Goal: Find contact information: Find contact information

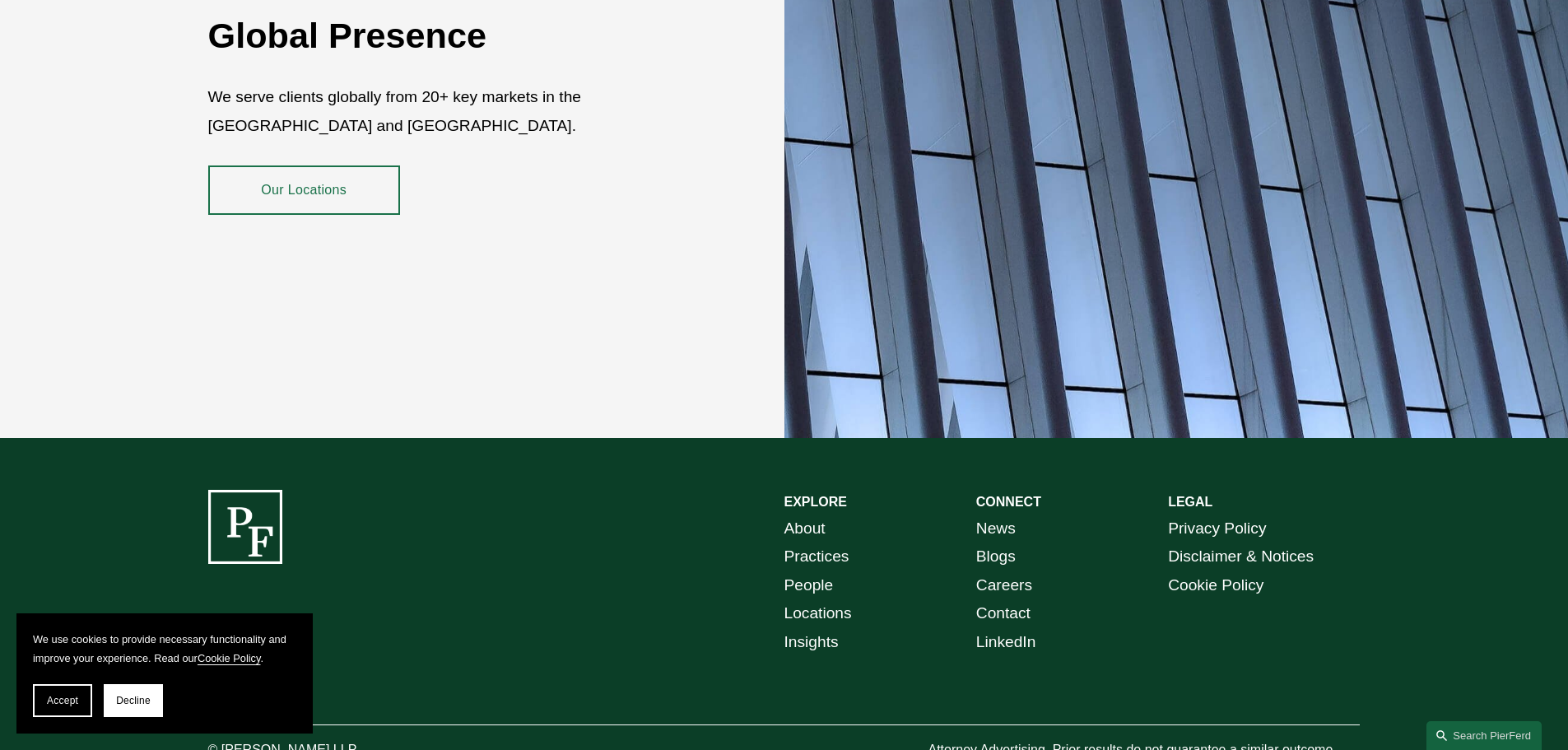
scroll to position [3014, 0]
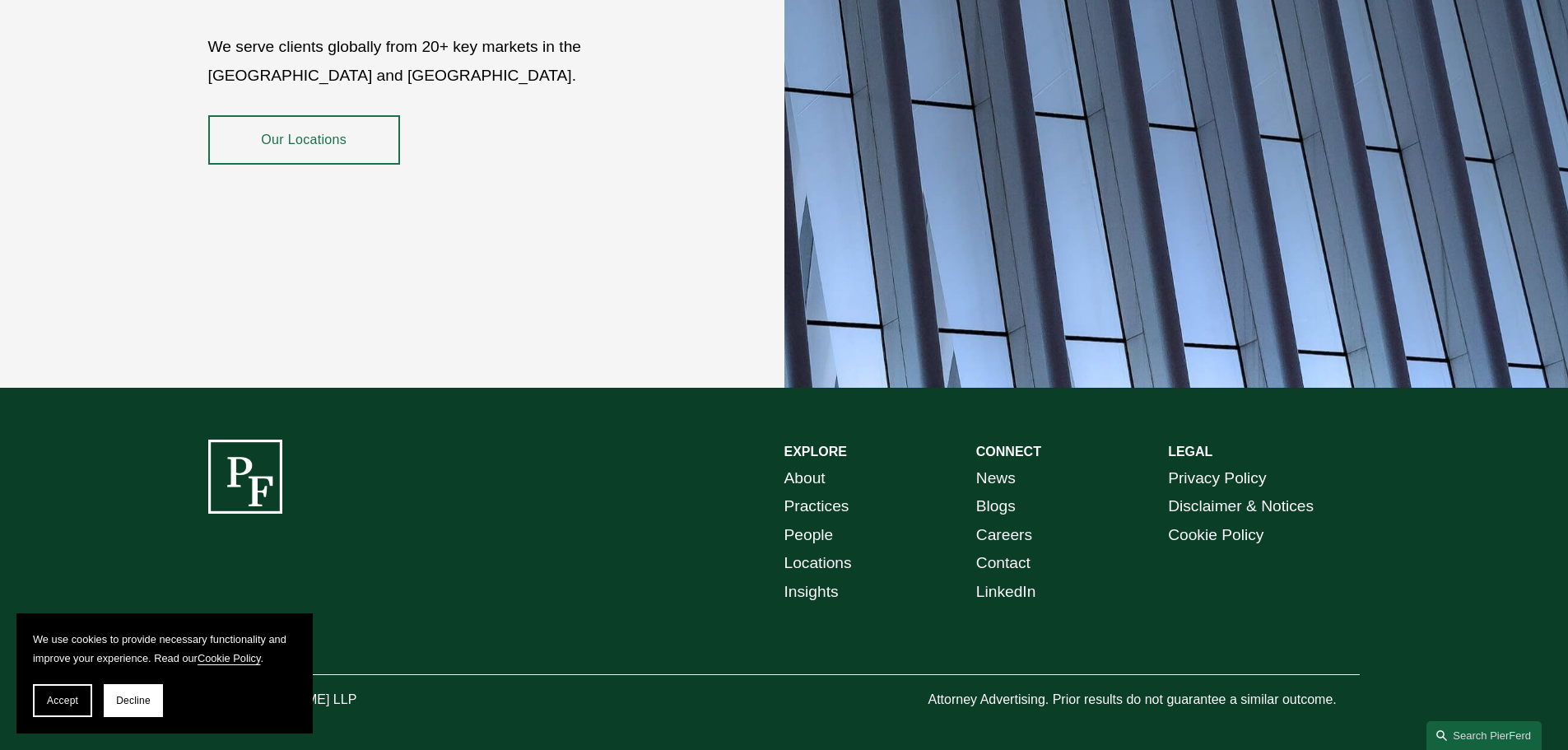
click at [817, 550] on link "Locations" at bounding box center [818, 563] width 68 height 29
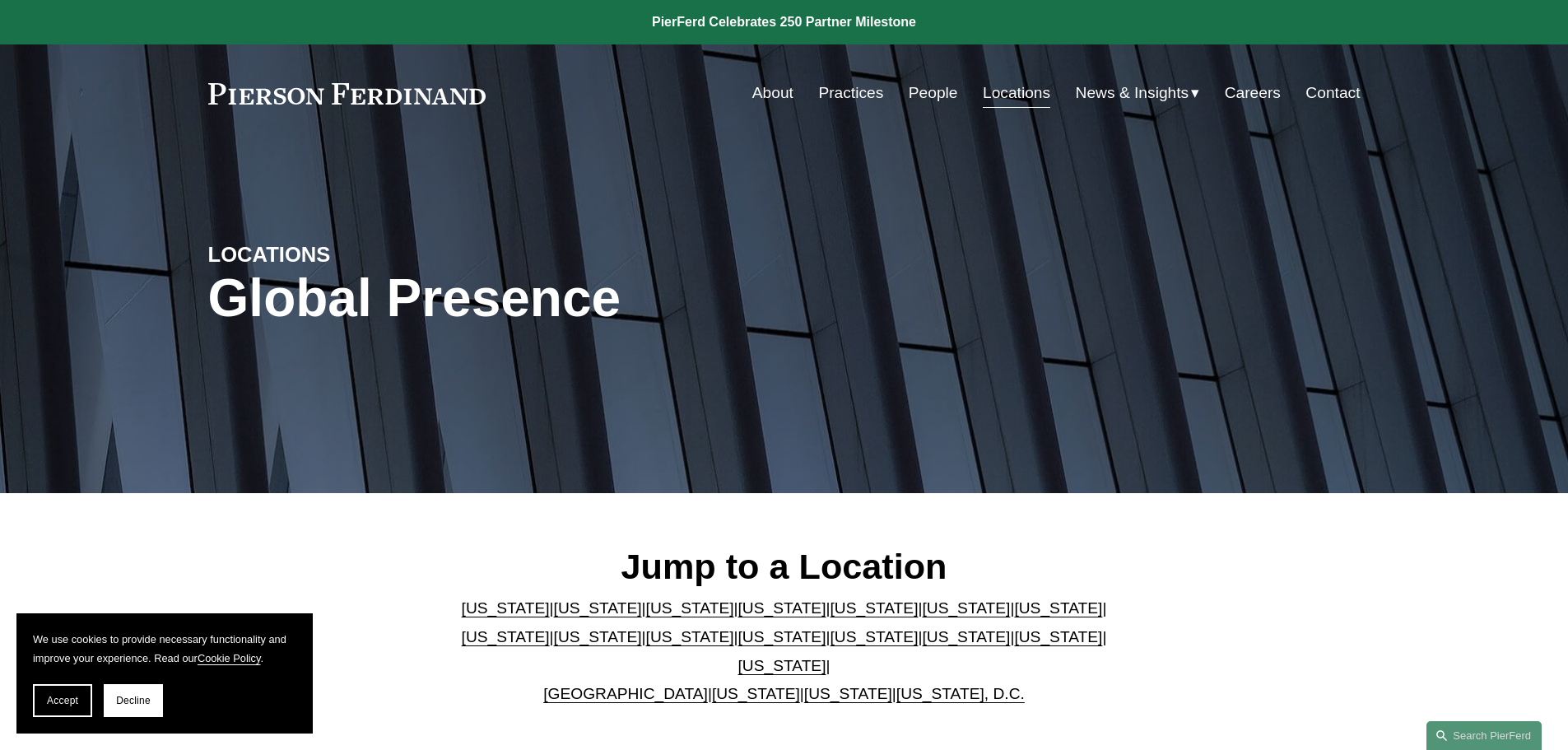
scroll to position [247, 0]
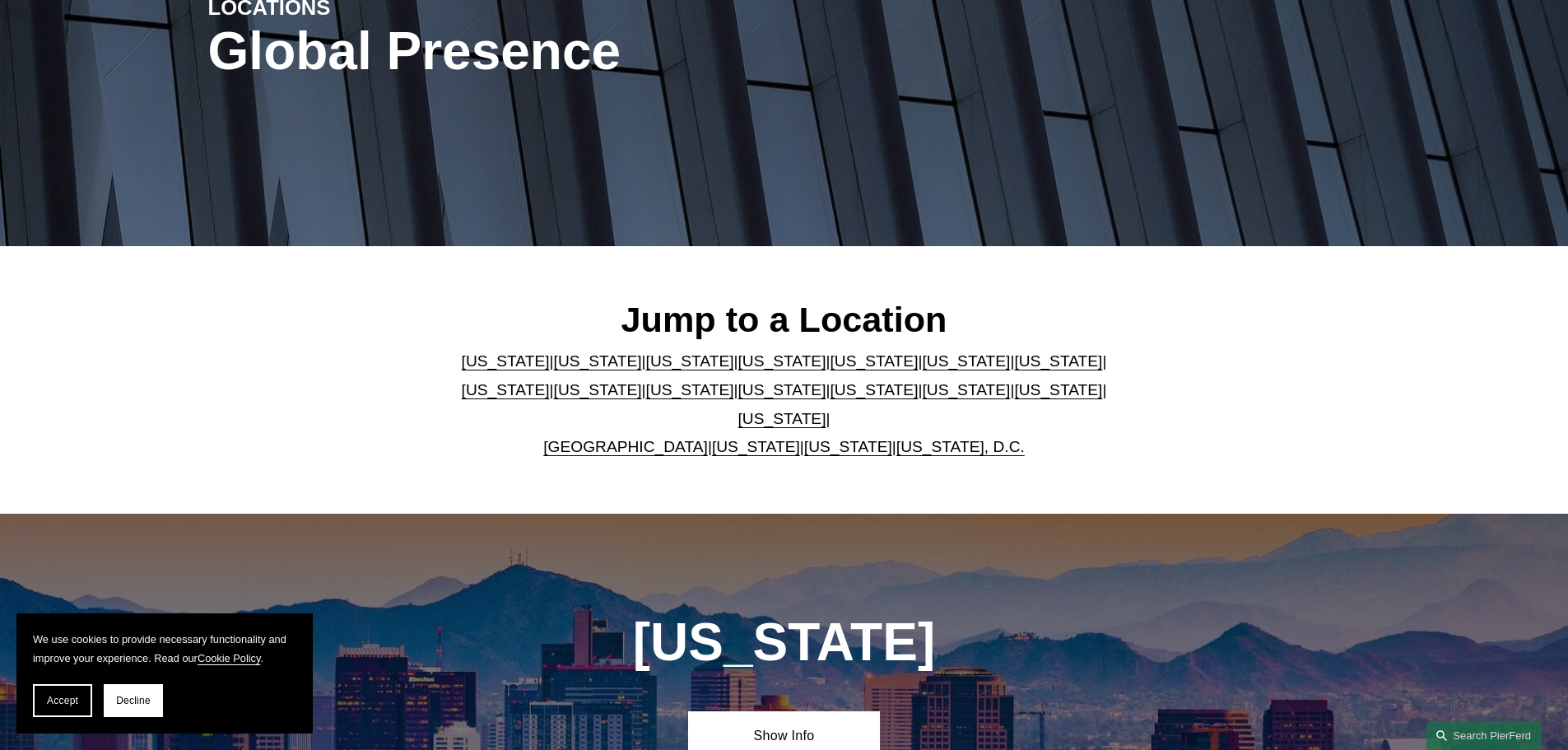
click at [612, 438] on link "[GEOGRAPHIC_DATA]" at bounding box center [625, 446] width 165 height 17
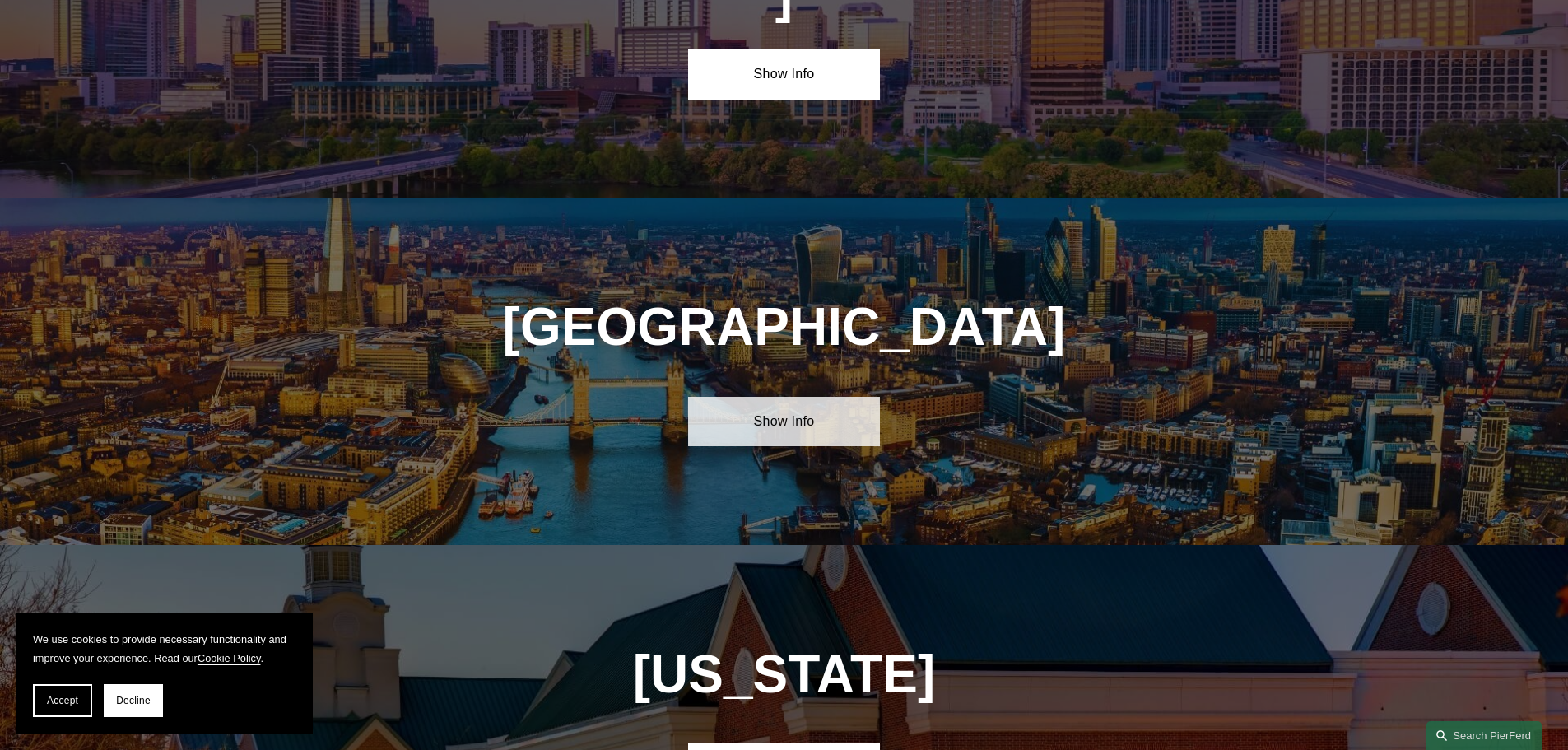
click at [764, 397] on link "Show Info" at bounding box center [784, 421] width 192 height 49
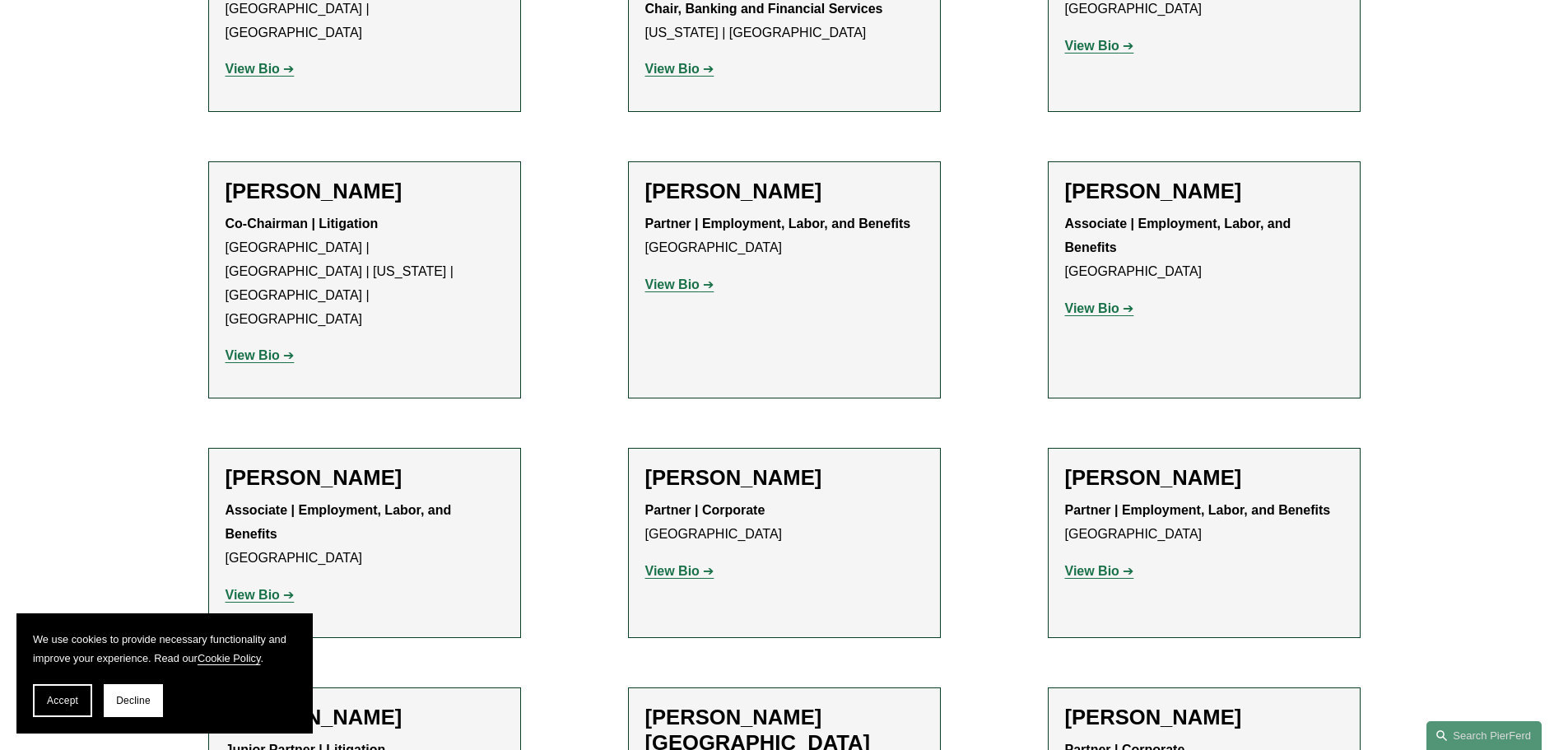
scroll to position [659, 0]
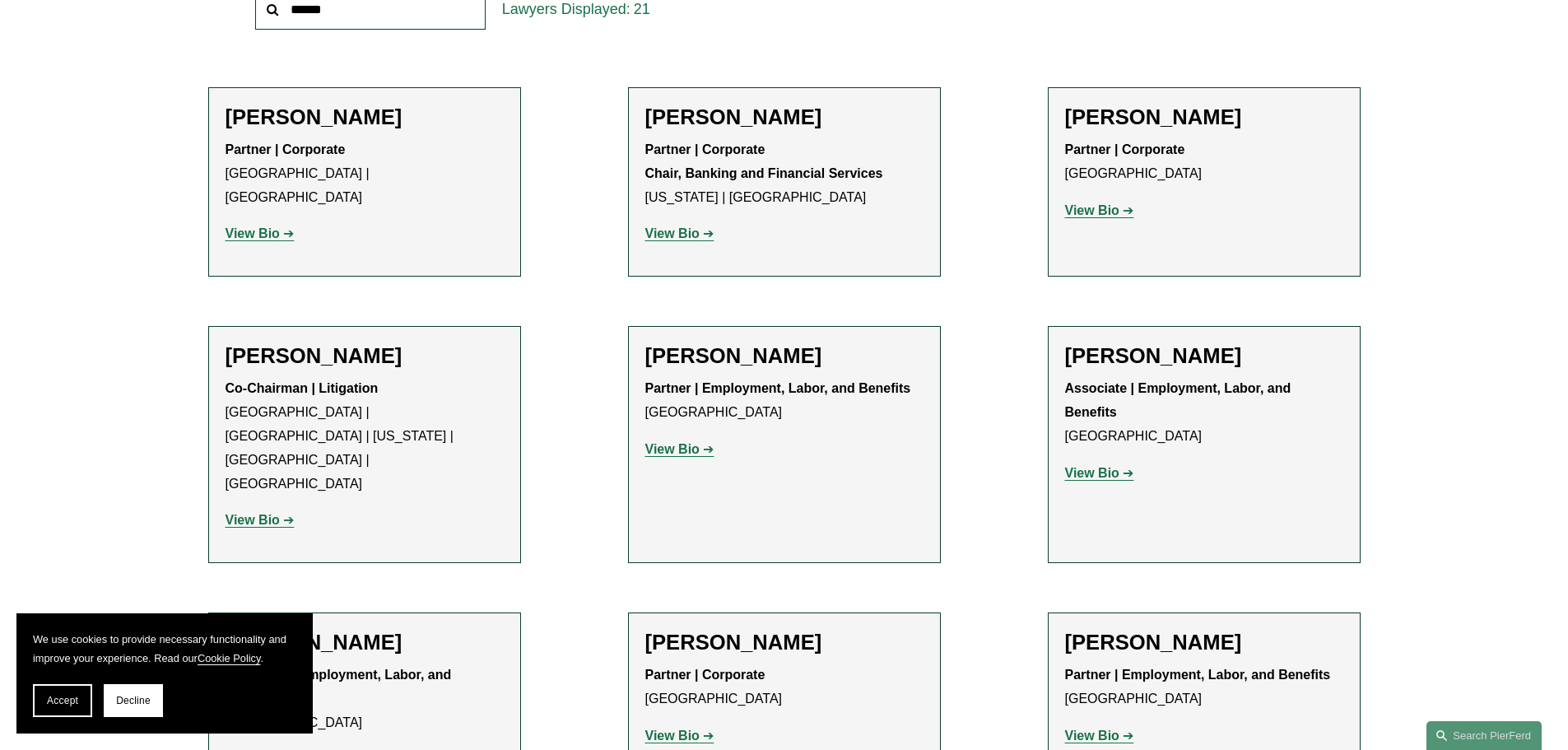
click at [671, 454] on strong "View Bio" at bounding box center [672, 448] width 54 height 14
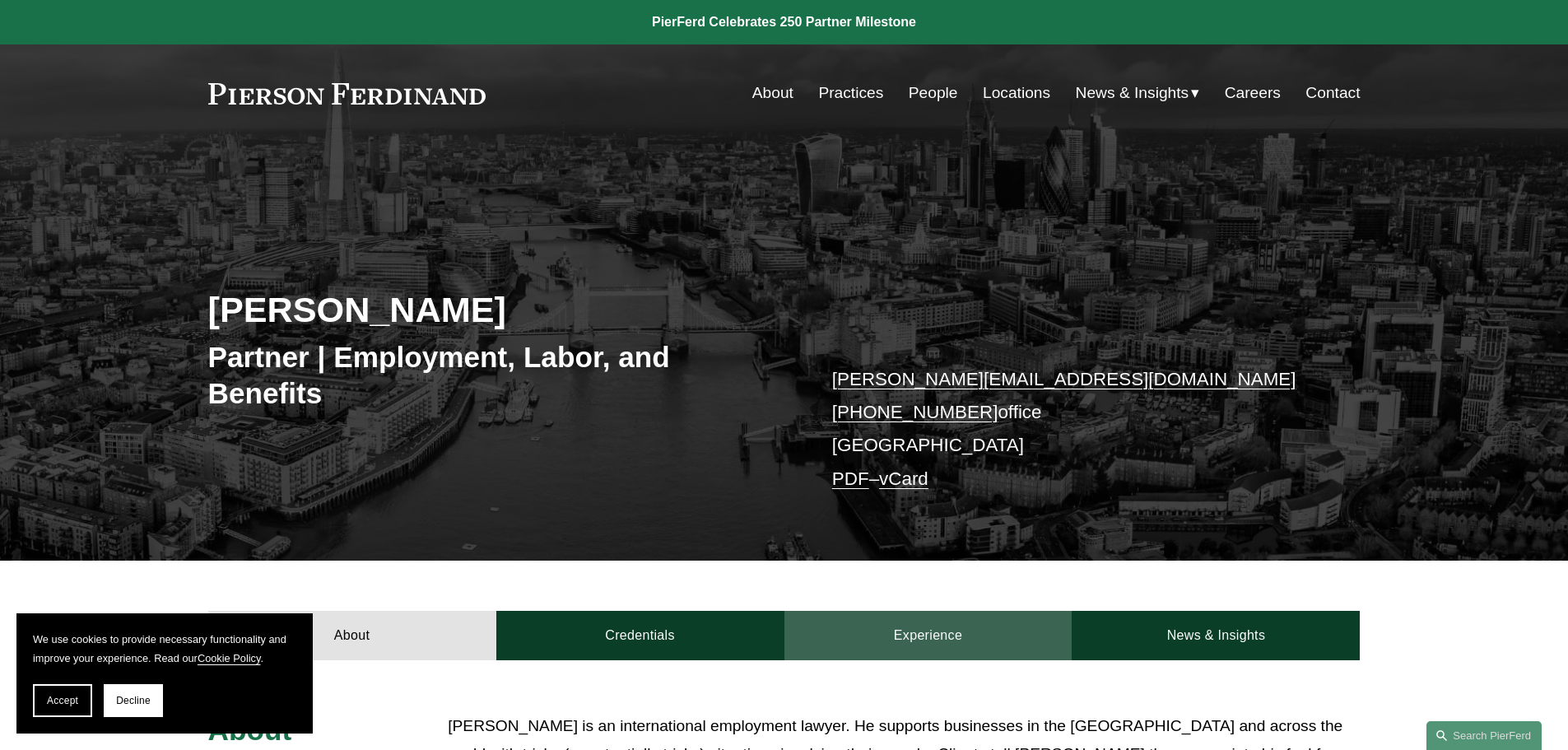
scroll to position [494, 0]
